Goal: Information Seeking & Learning: Learn about a topic

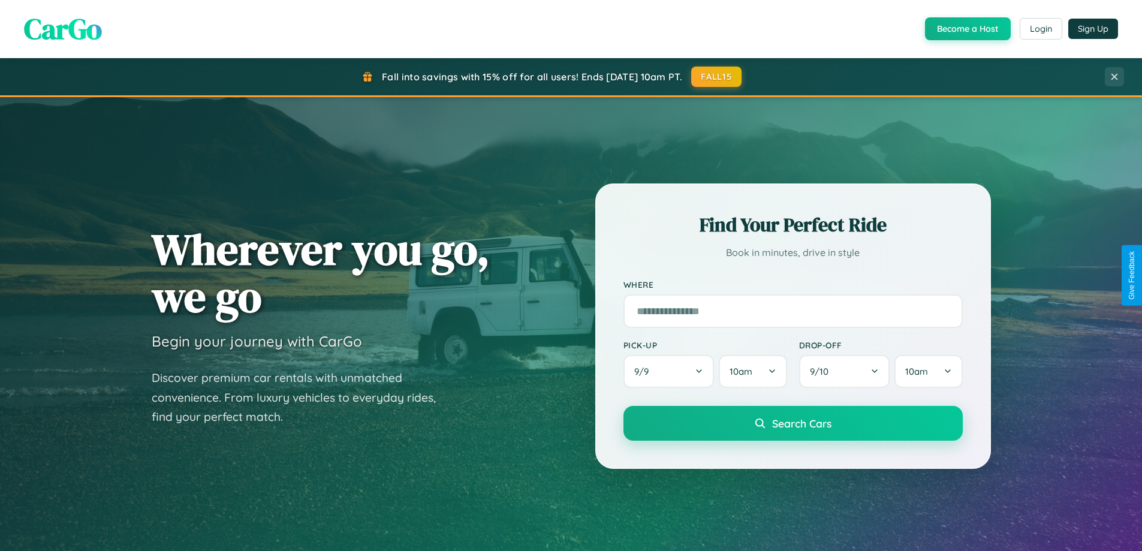
scroll to position [2308, 0]
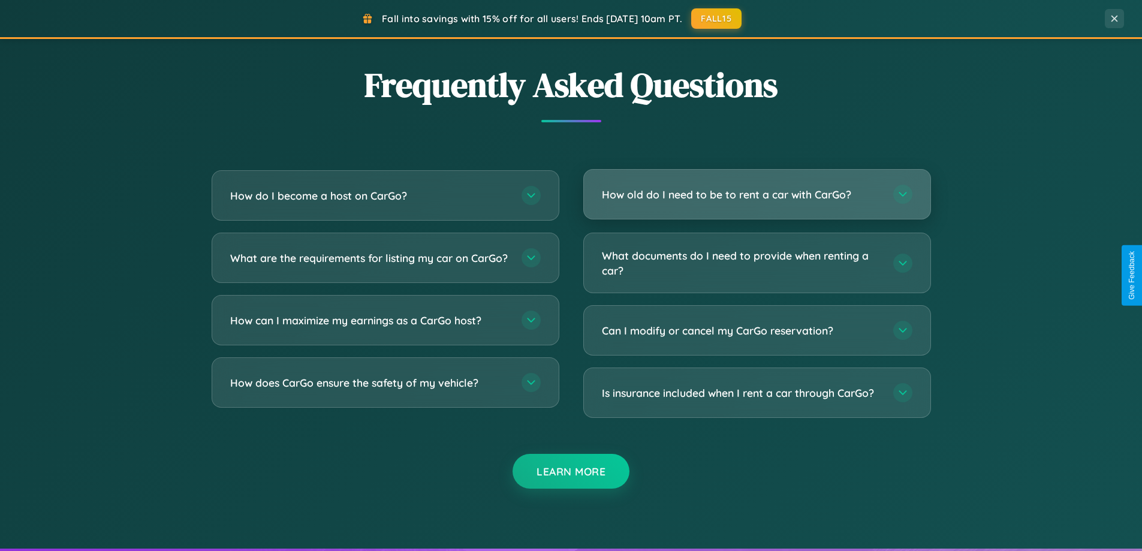
click at [757, 194] on h3 "How old do I need to be to rent a car with CarGo?" at bounding box center [741, 194] width 279 height 15
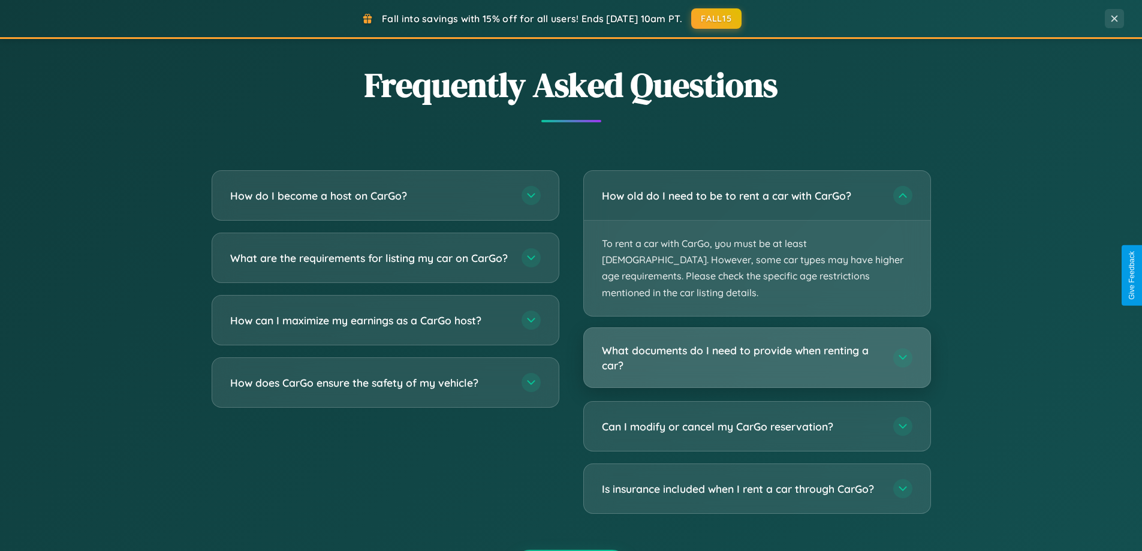
click at [757, 343] on h3 "What documents do I need to provide when renting a car?" at bounding box center [741, 357] width 279 height 29
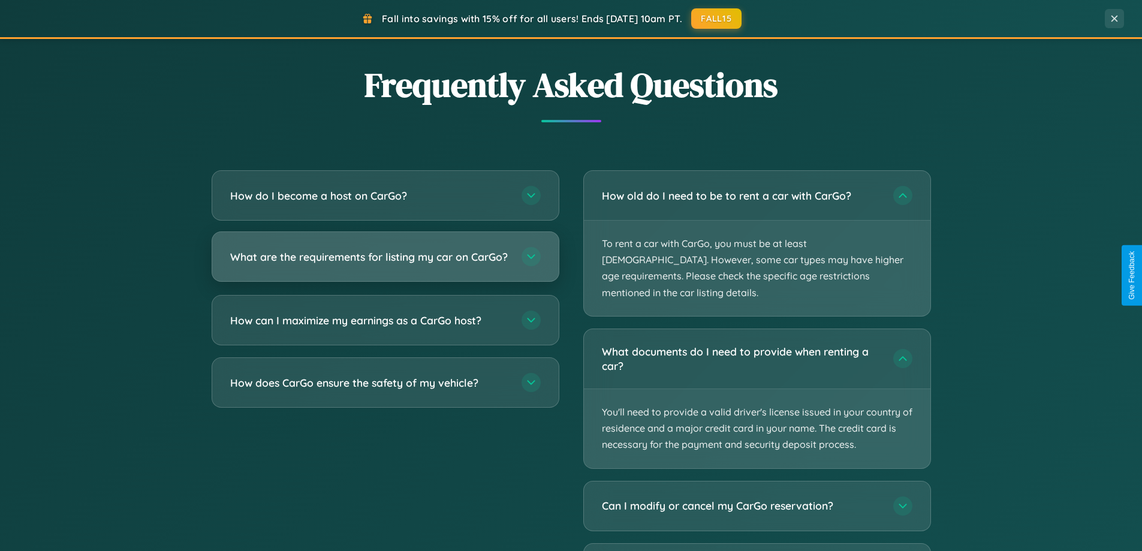
click at [385, 263] on h3 "What are the requirements for listing my car on CarGo?" at bounding box center [369, 256] width 279 height 15
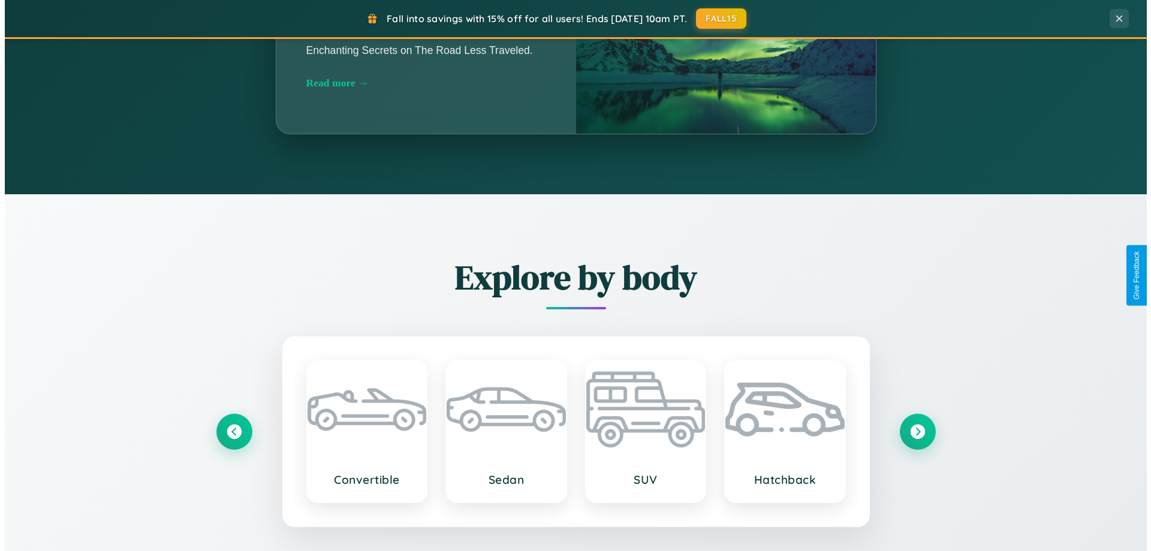
scroll to position [0, 0]
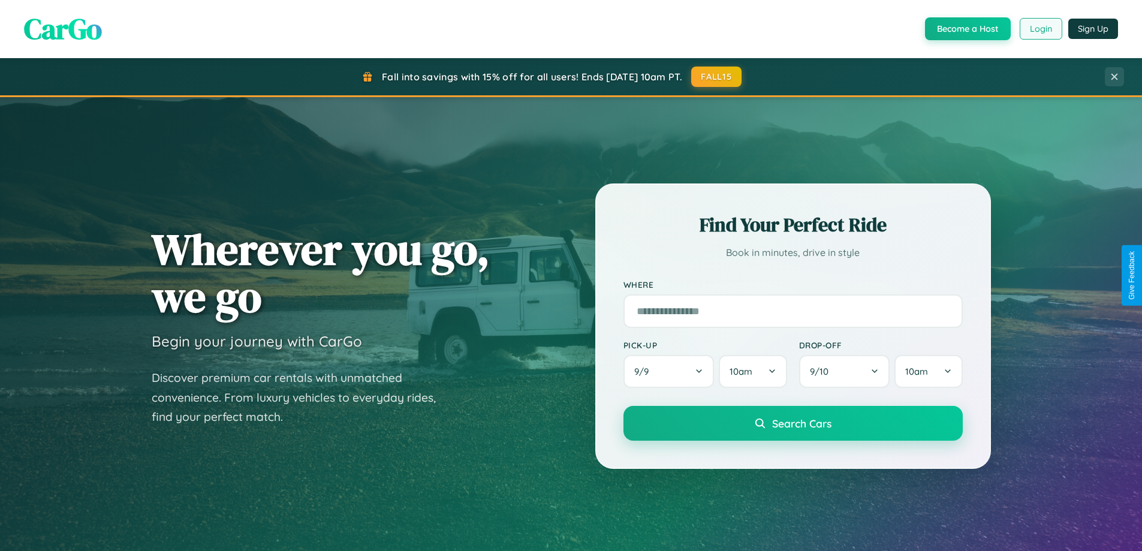
click at [1040, 29] on button "Login" at bounding box center [1041, 29] width 43 height 22
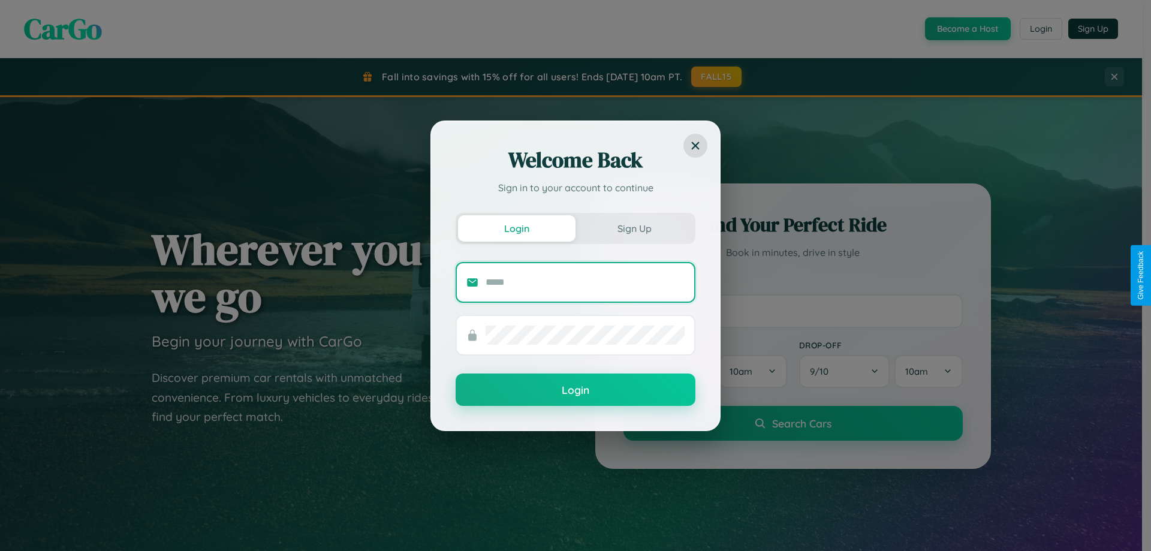
click at [585, 282] on input "text" at bounding box center [585, 282] width 199 height 19
type input "**********"
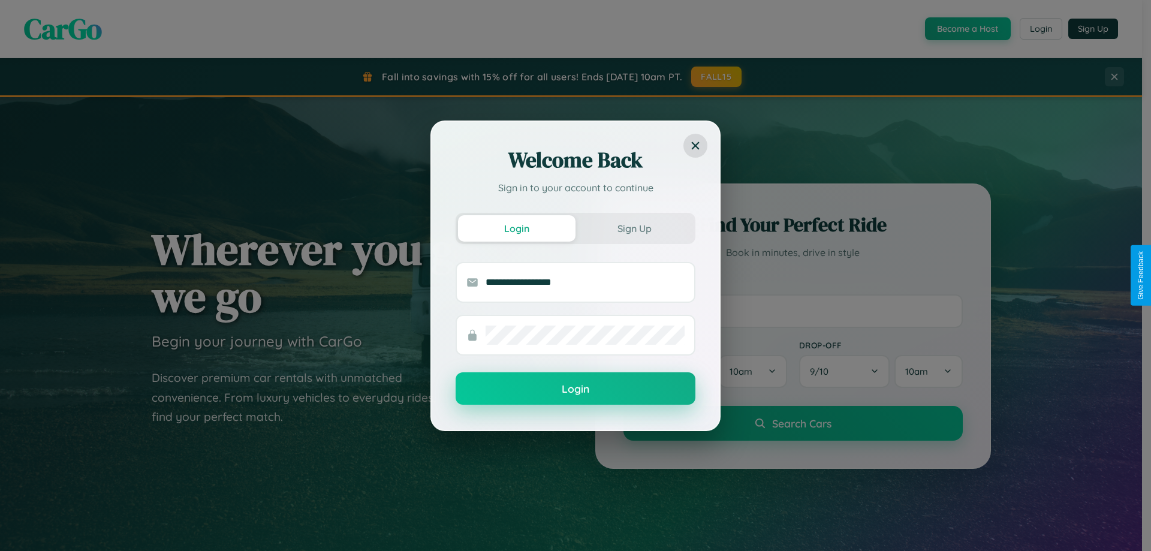
click at [576, 389] on button "Login" at bounding box center [576, 388] width 240 height 32
